Goal: Transaction & Acquisition: Download file/media

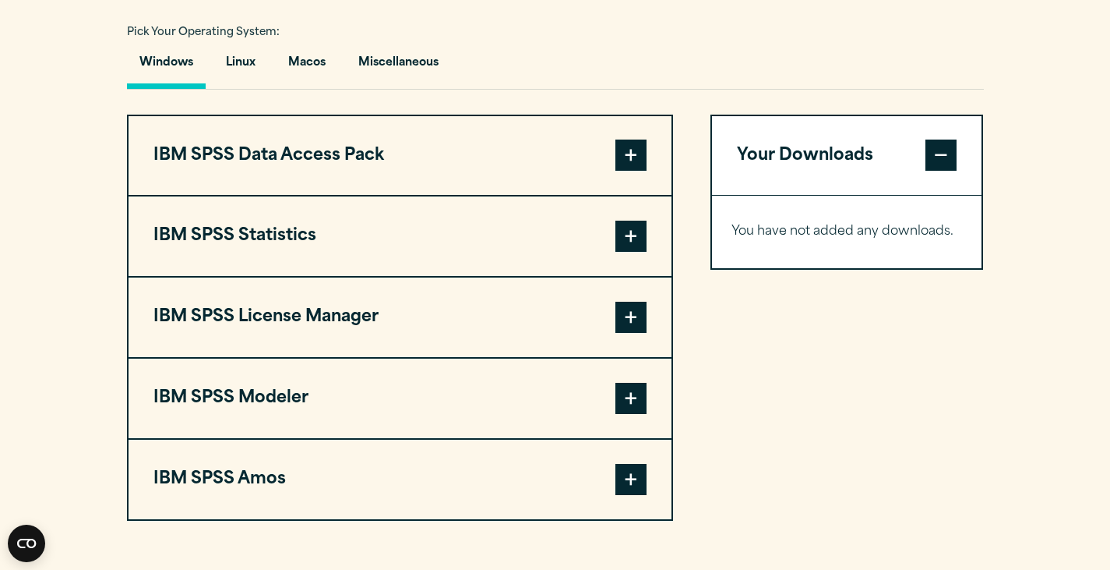
scroll to position [1135, 0]
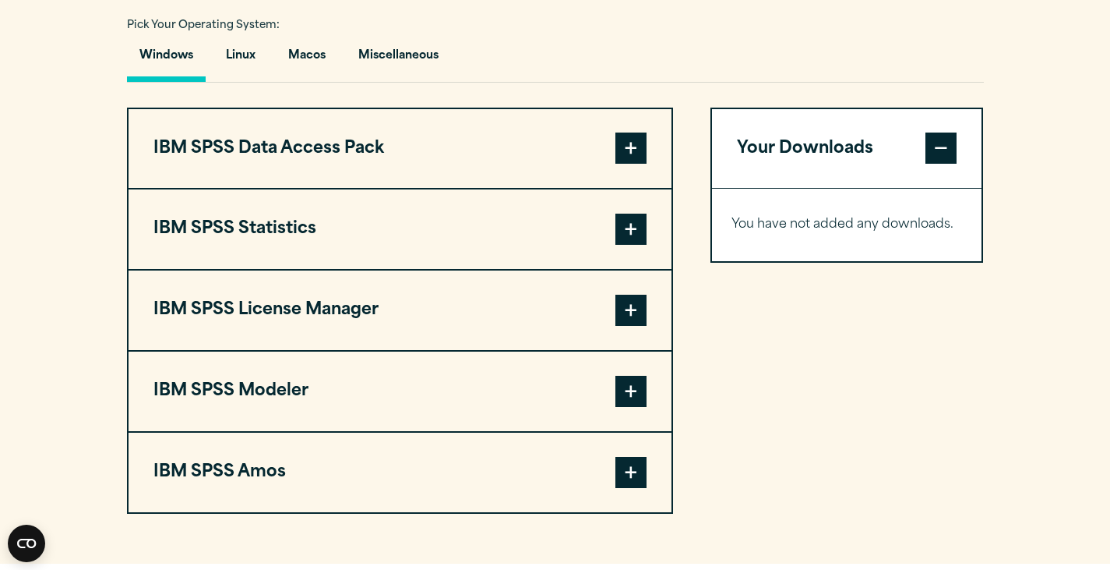
click at [633, 245] on span at bounding box center [631, 228] width 31 height 31
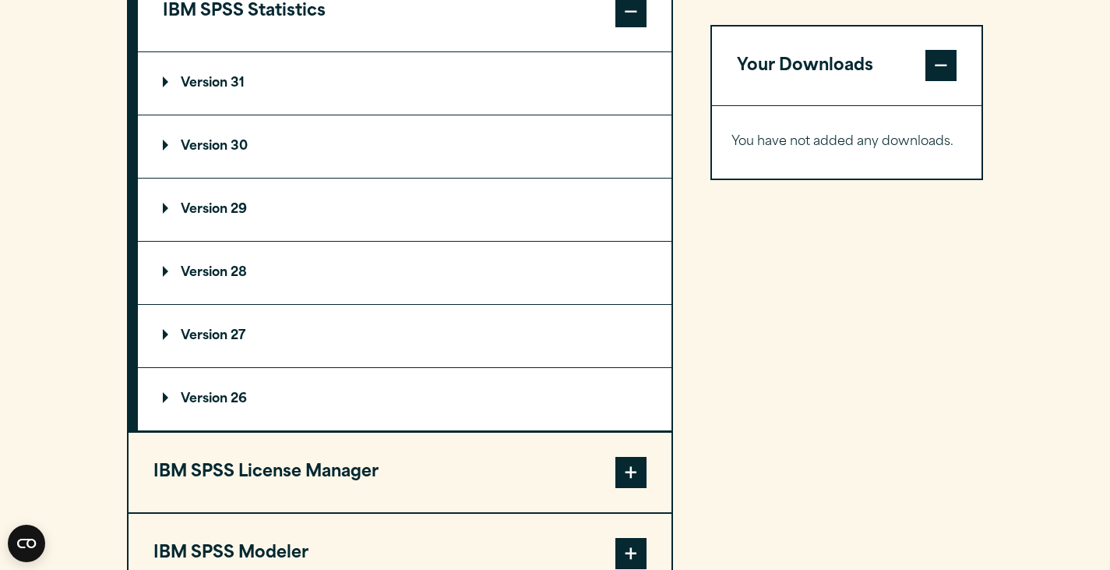
scroll to position [1354, 0]
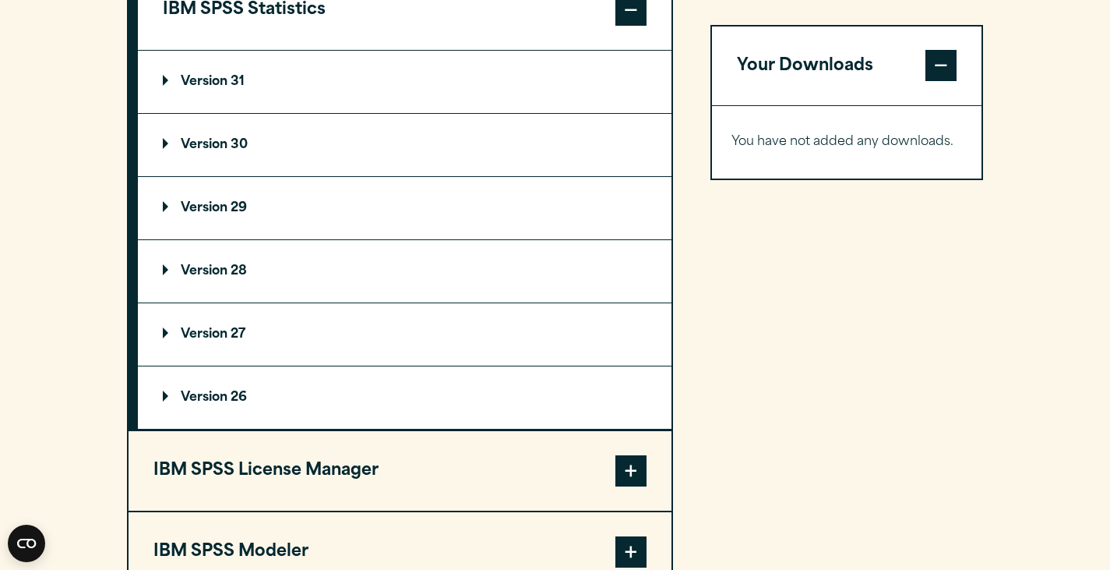
click at [212, 88] on p "Version 31" at bounding box center [204, 82] width 82 height 12
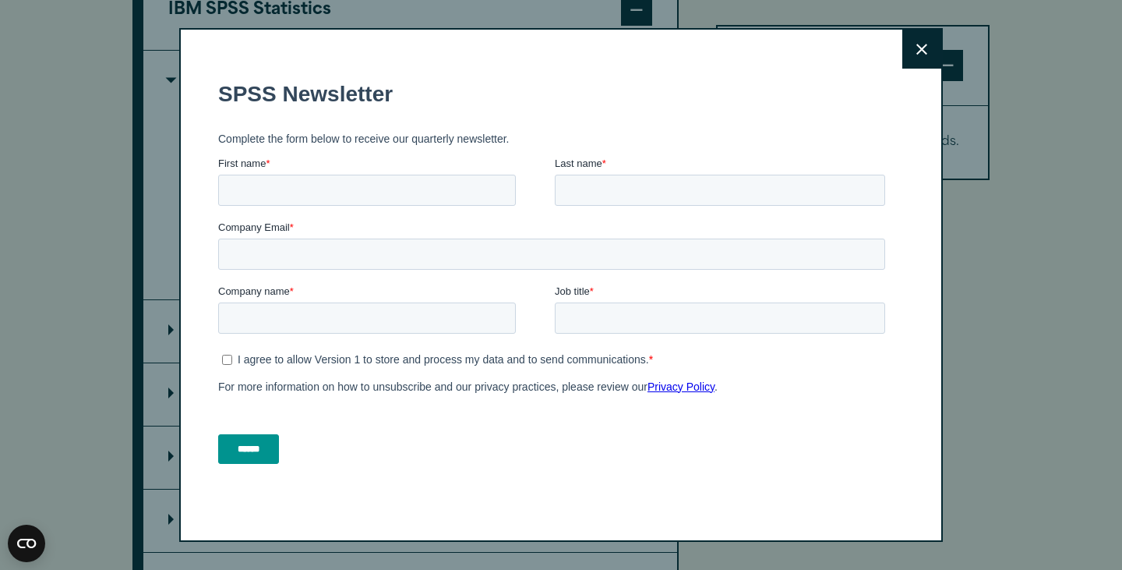
click at [916, 46] on icon at bounding box center [921, 50] width 11 height 12
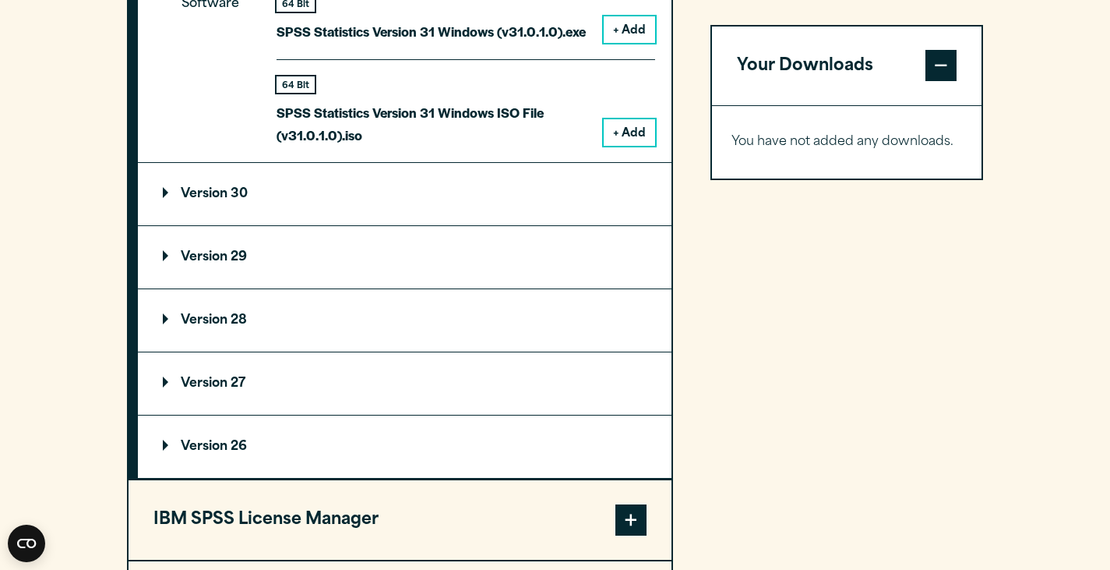
scroll to position [1483, 0]
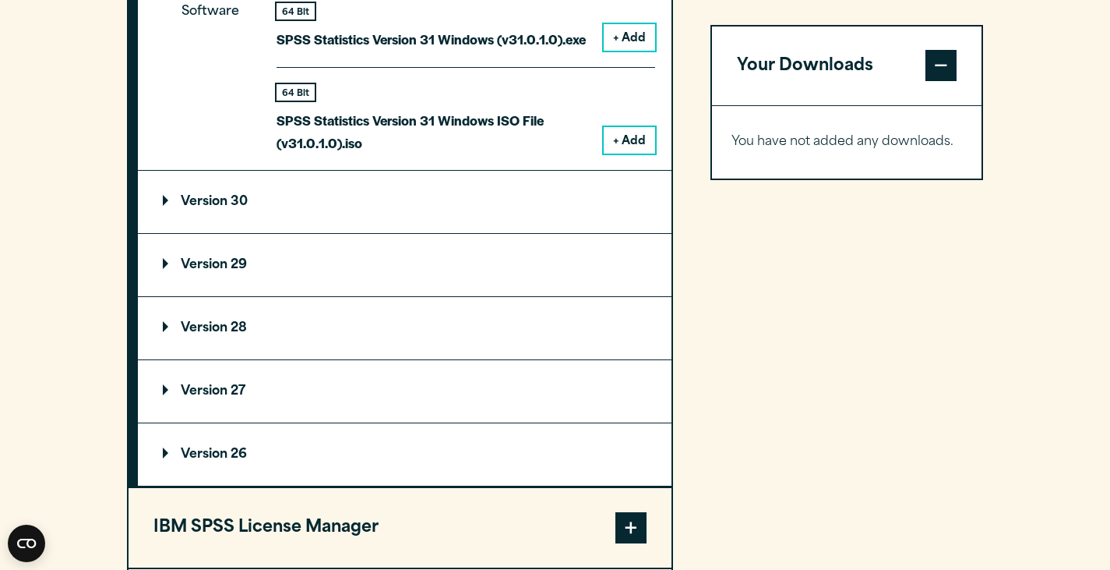
click at [640, 51] on button "+ Add" at bounding box center [629, 37] width 51 height 26
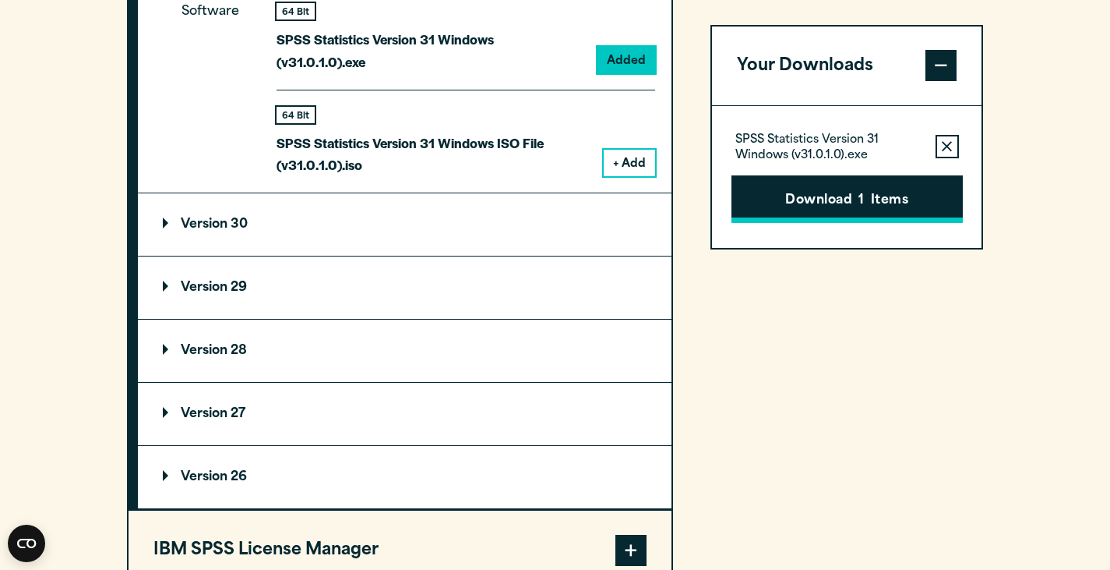
click at [749, 184] on button "Download 1 Items" at bounding box center [847, 199] width 231 height 48
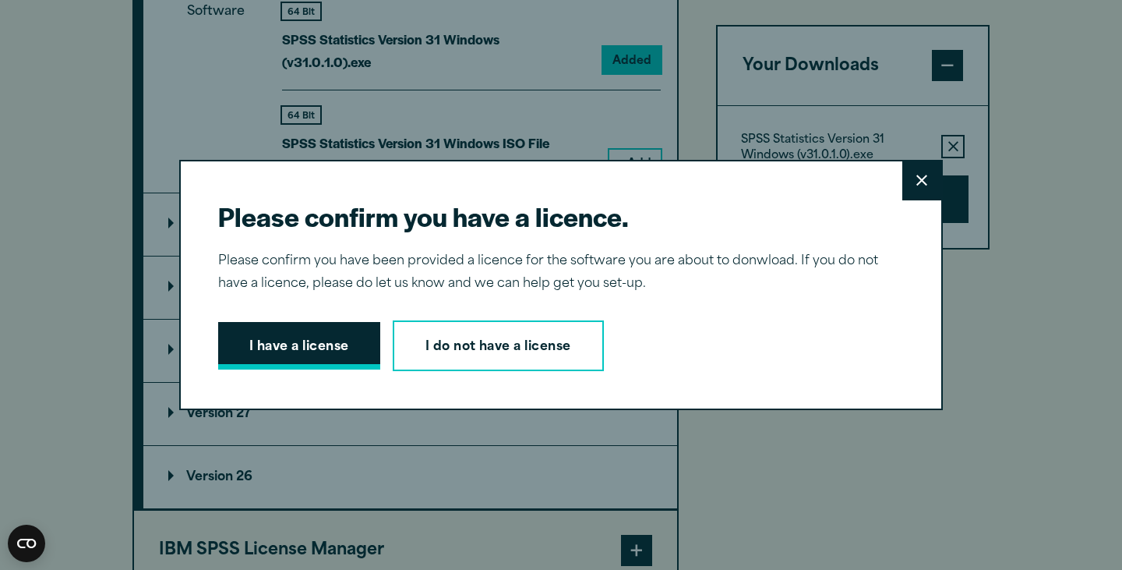
click at [333, 352] on button "I have a license" at bounding box center [299, 346] width 162 height 48
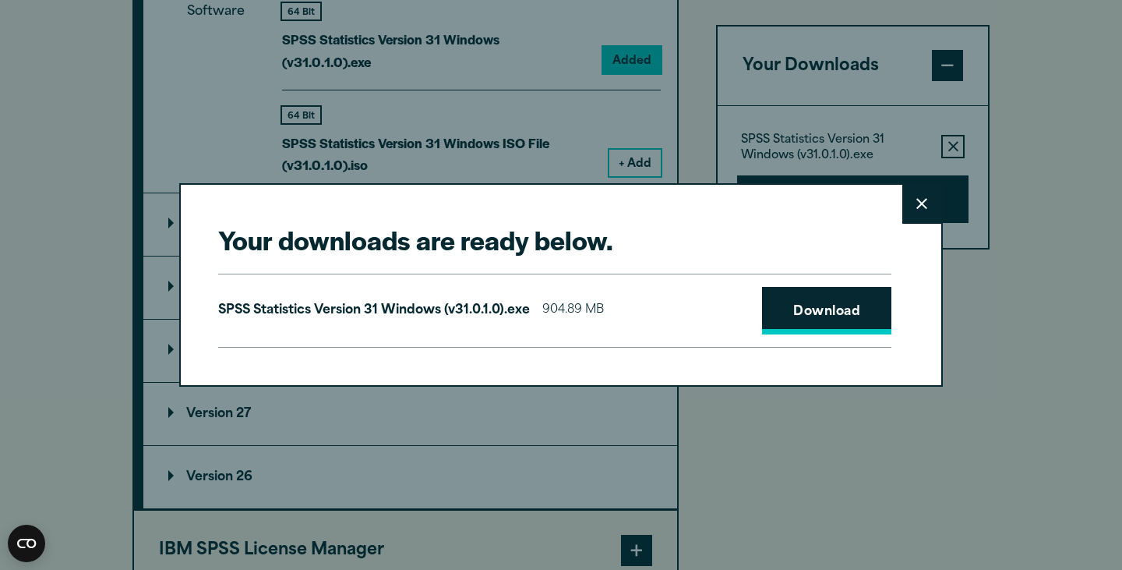
click at [817, 314] on link "Download" at bounding box center [826, 311] width 129 height 48
click at [919, 200] on icon at bounding box center [921, 204] width 11 height 11
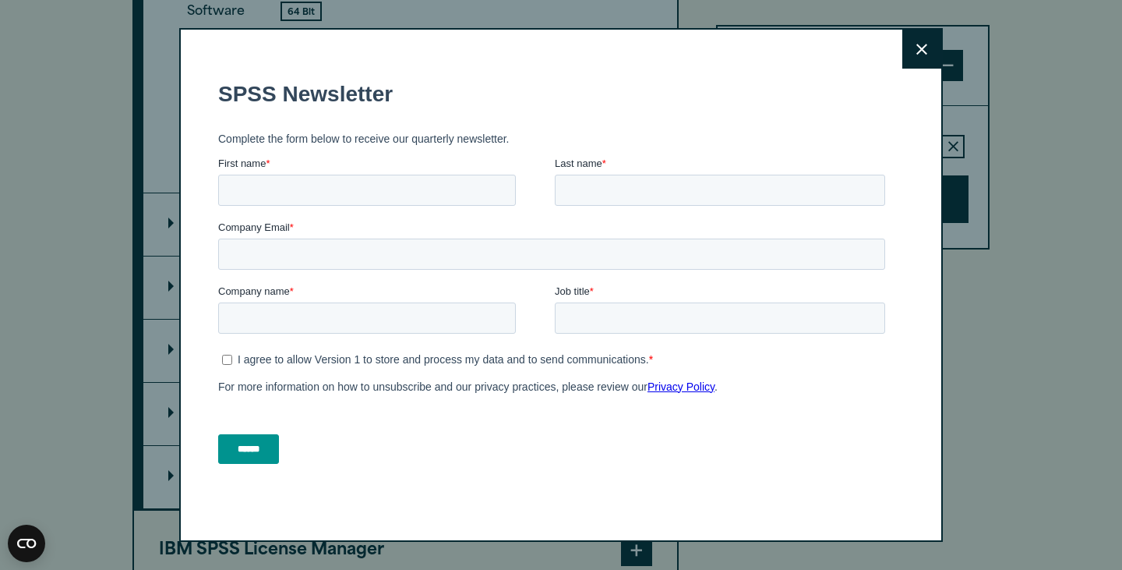
click at [922, 44] on button "Close" at bounding box center [921, 49] width 39 height 39
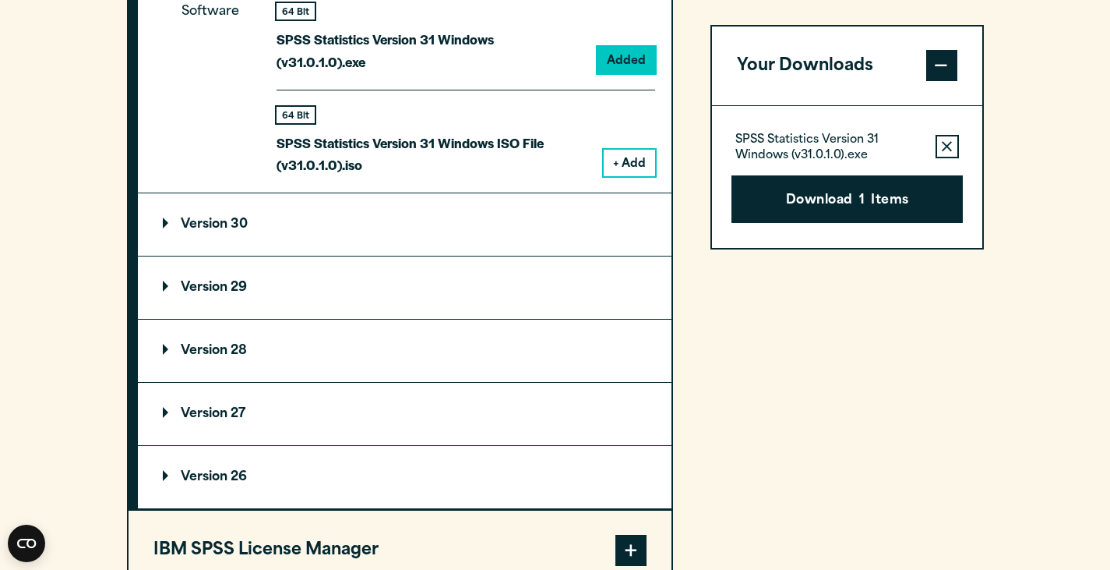
click at [922, 44] on div "Close" at bounding box center [555, 285] width 1110 height 570
click at [233, 249] on summary "Version 30" at bounding box center [405, 224] width 534 height 62
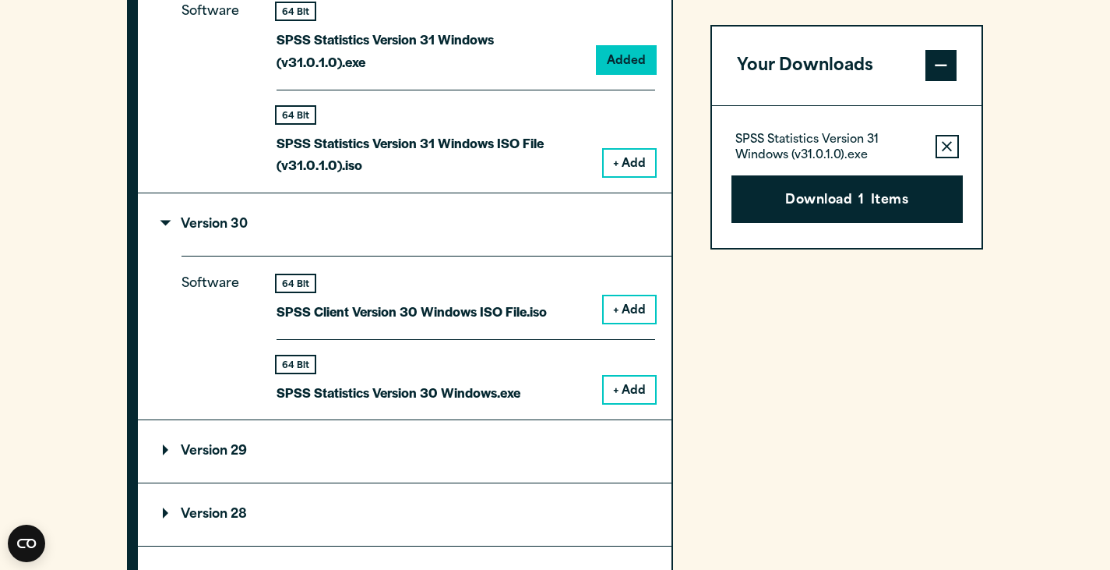
click at [636, 400] on button "+ Add" at bounding box center [629, 389] width 51 height 26
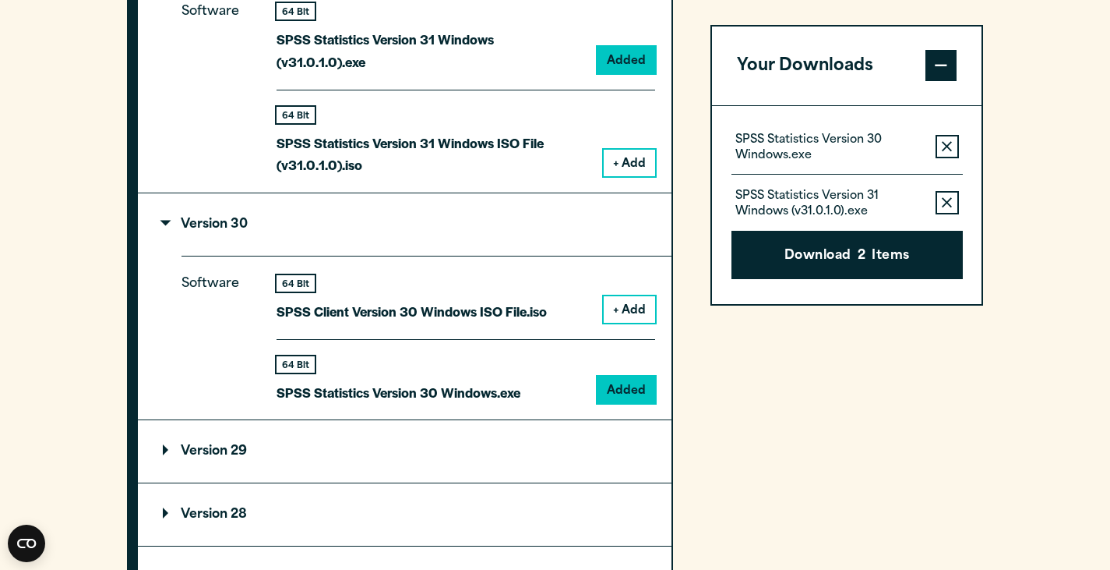
click at [953, 202] on button "Remove this item from your software download list" at bounding box center [947, 203] width 23 height 23
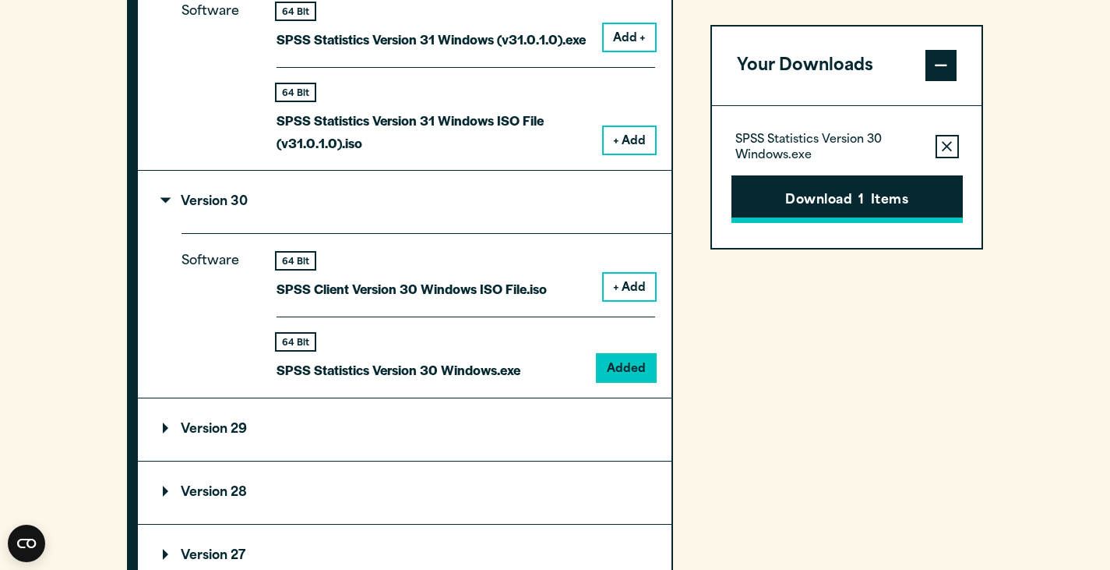
click at [902, 210] on button "Download 1 Items" at bounding box center [847, 199] width 231 height 48
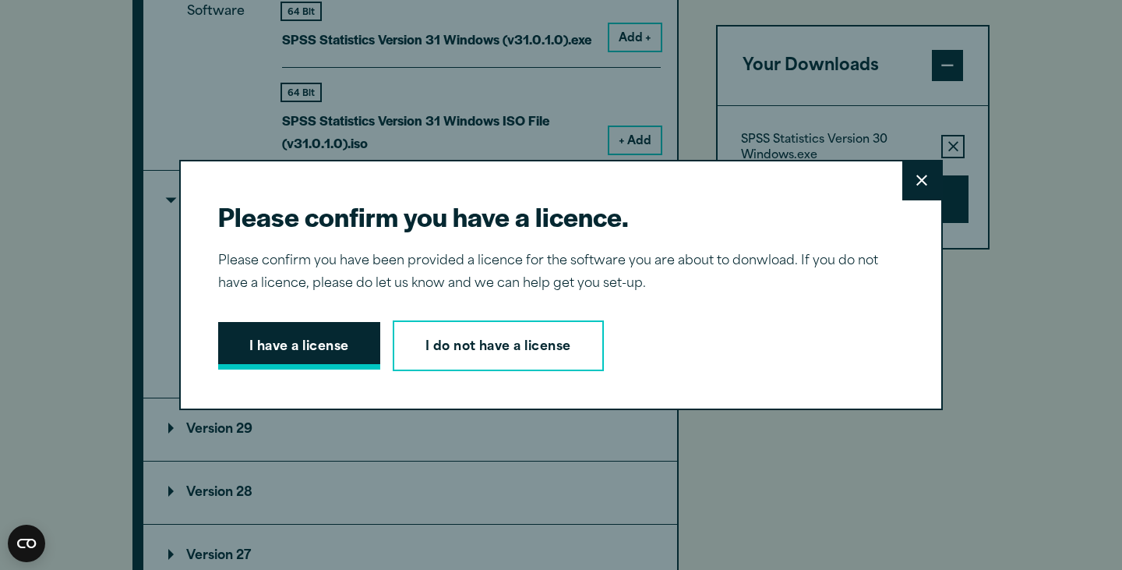
click at [287, 363] on button "I have a license" at bounding box center [299, 346] width 162 height 48
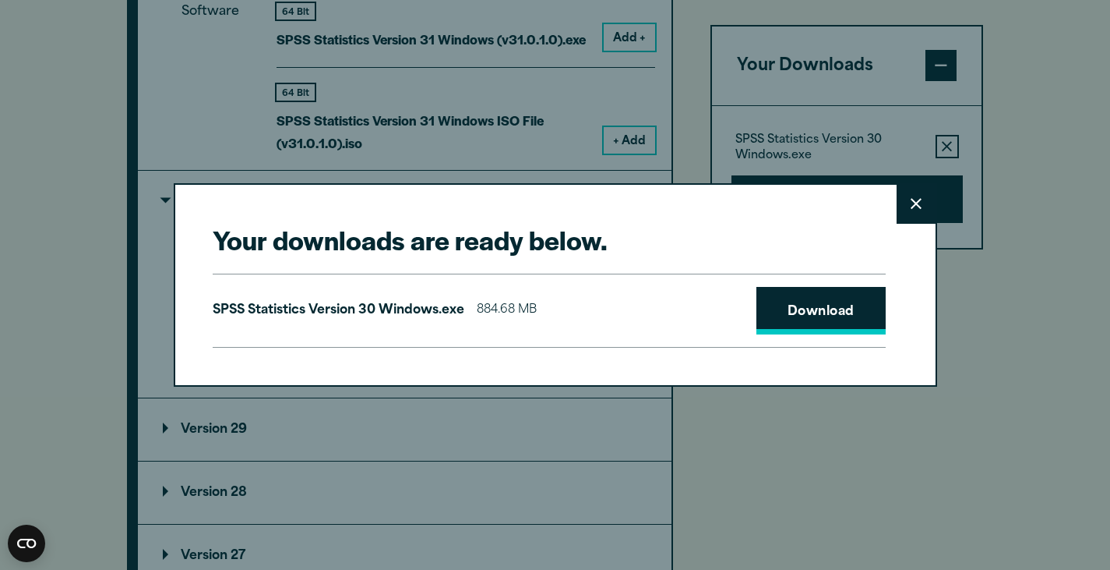
click at [809, 298] on link "Download" at bounding box center [821, 311] width 129 height 48
click at [915, 190] on button "Close" at bounding box center [916, 204] width 39 height 39
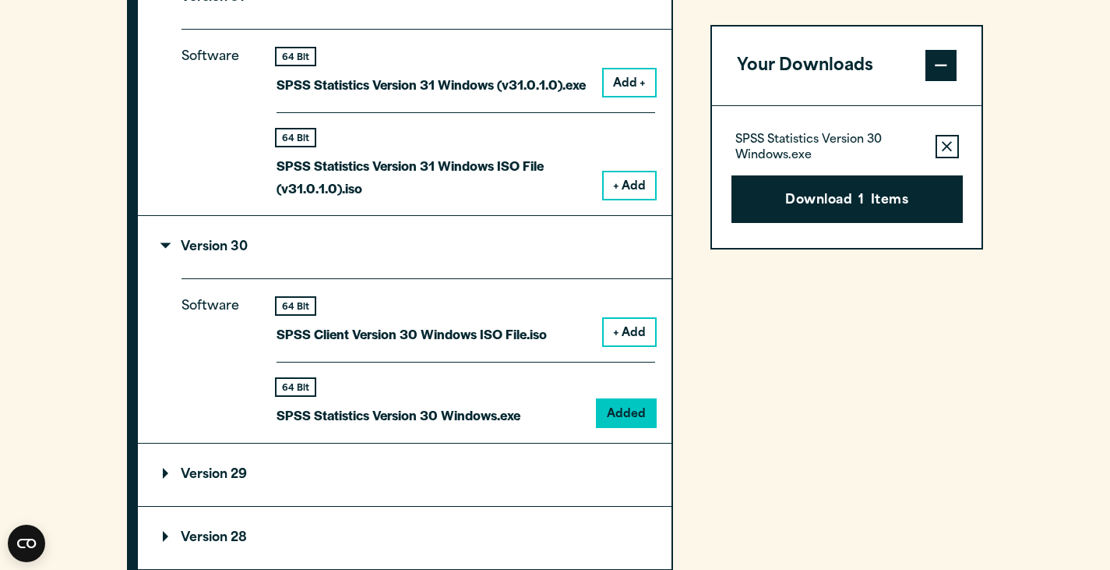
scroll to position [1374, 0]
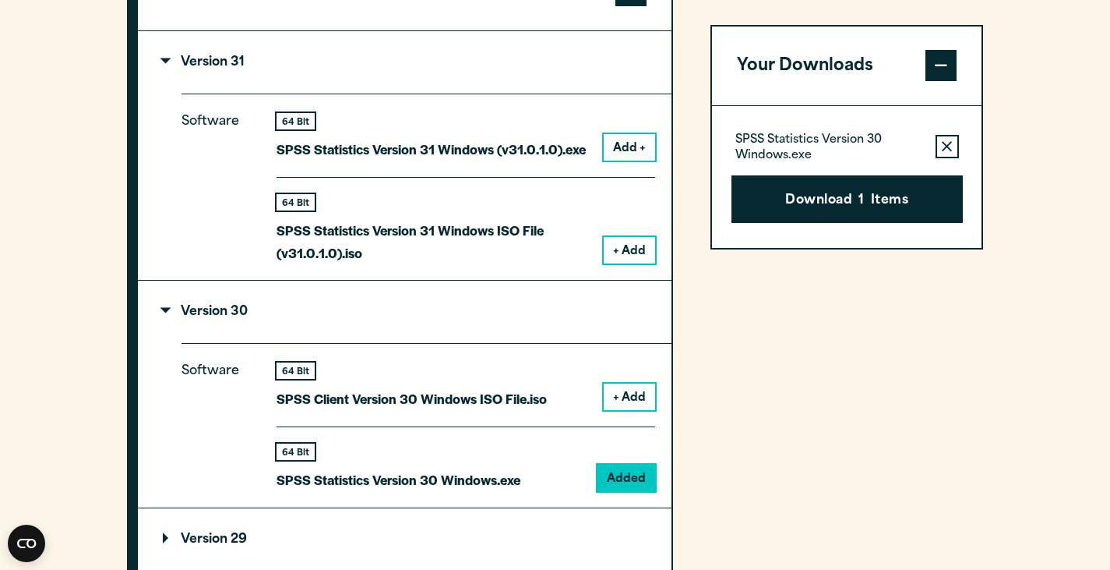
click at [147, 90] on summary "Version 31" at bounding box center [405, 62] width 534 height 62
